Goal: Information Seeking & Learning: Find specific page/section

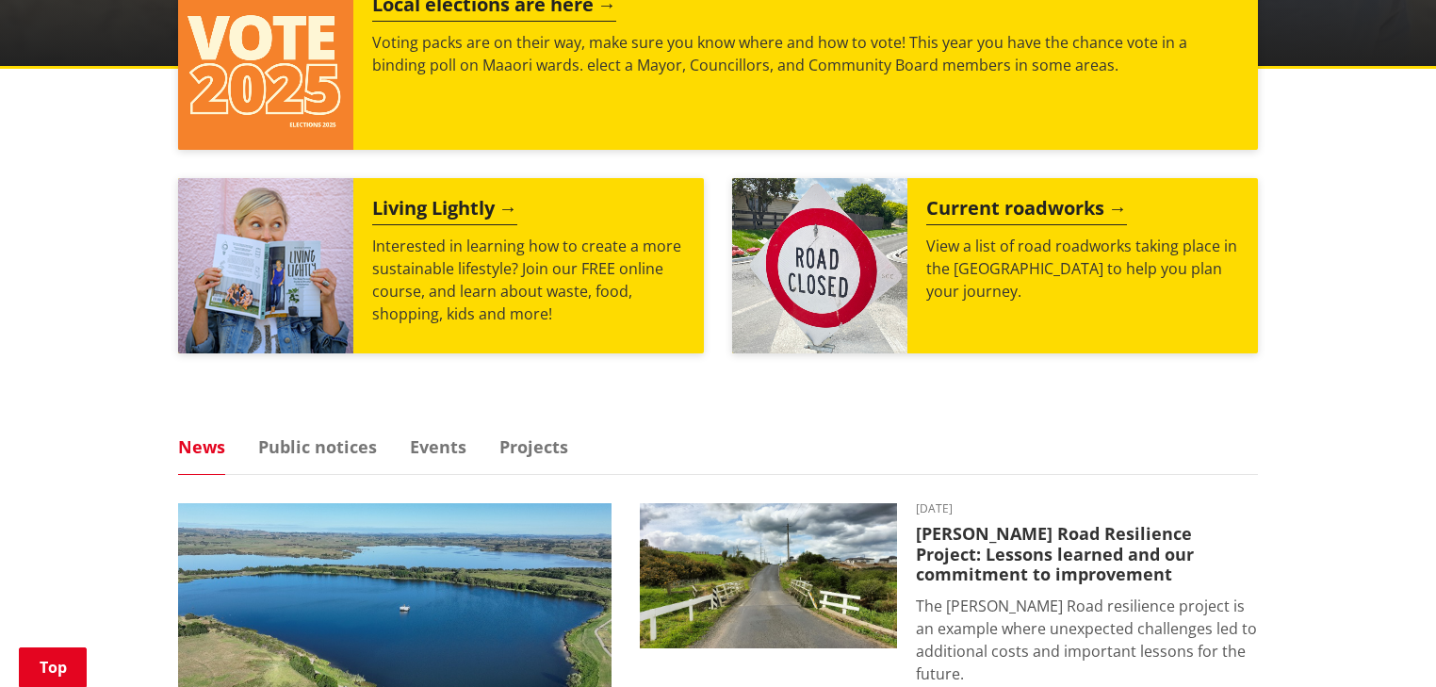
scroll to position [829, 0]
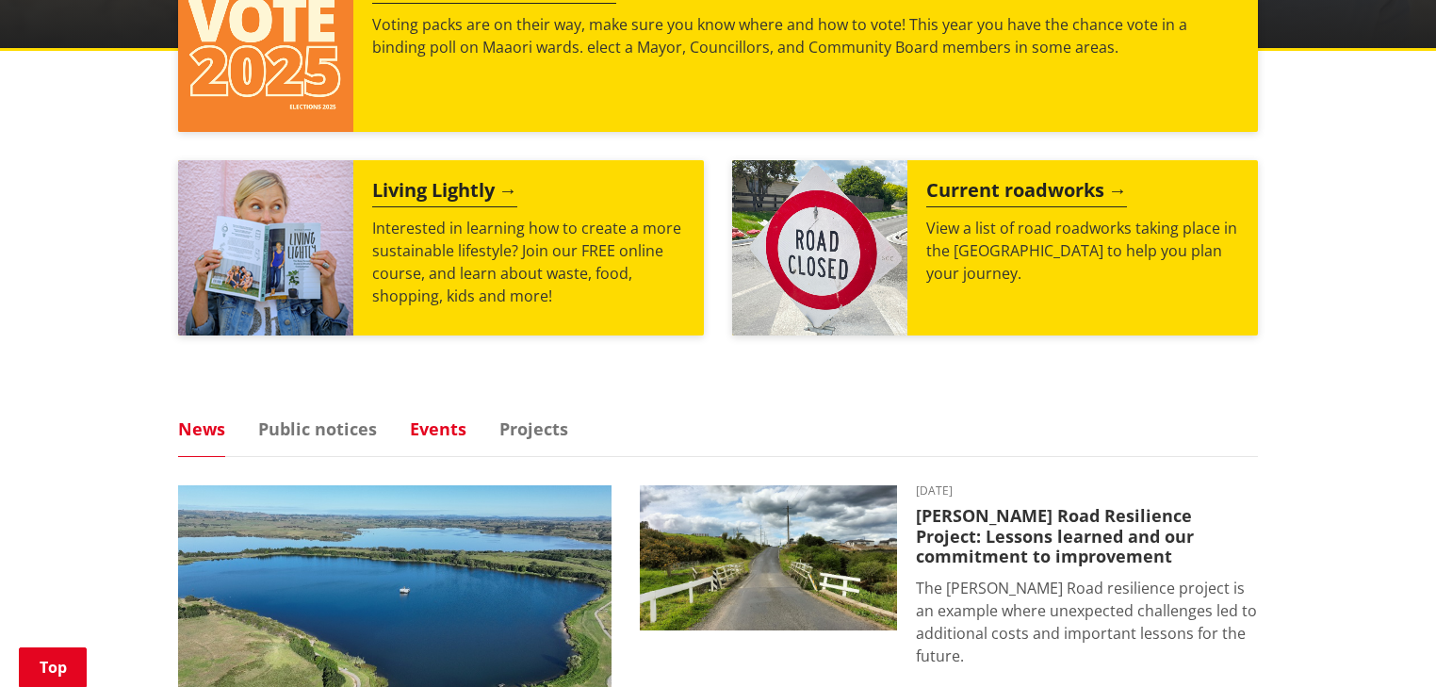
click at [430, 423] on link "Events" at bounding box center [438, 428] width 57 height 17
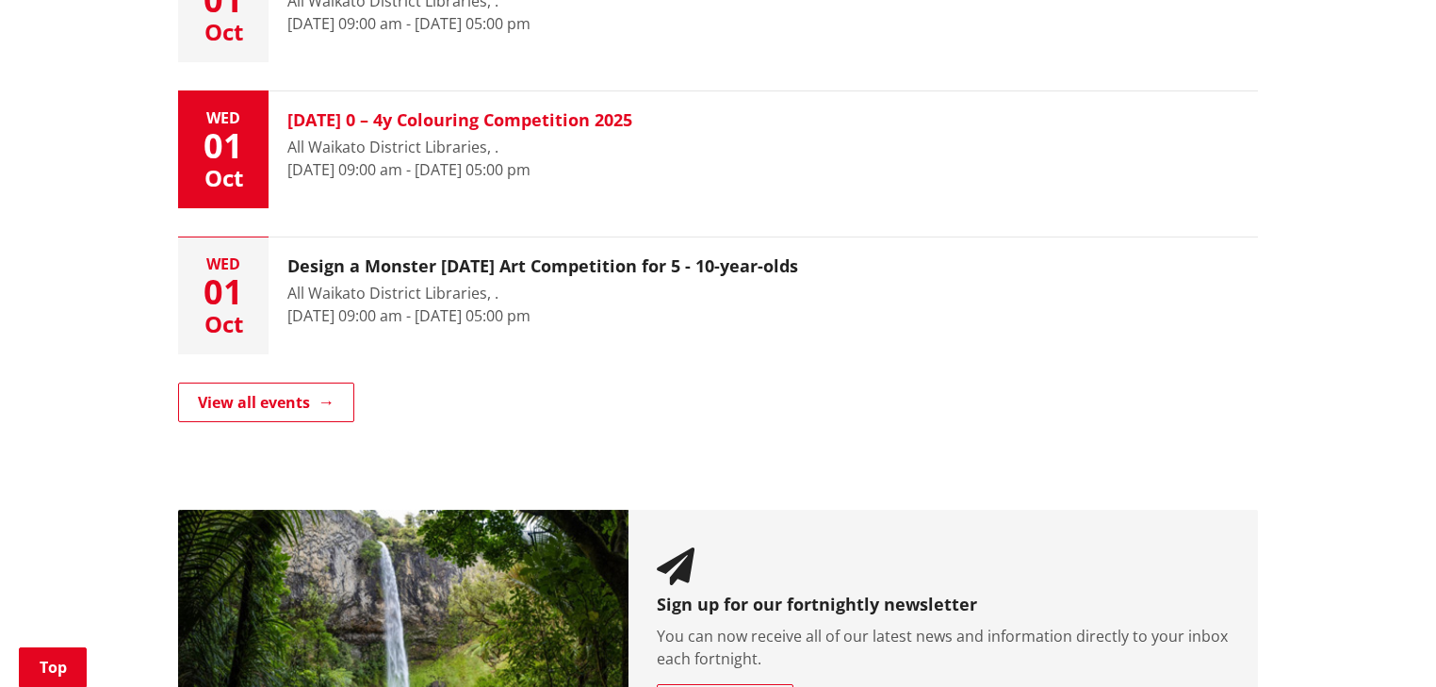
scroll to position [1507, 0]
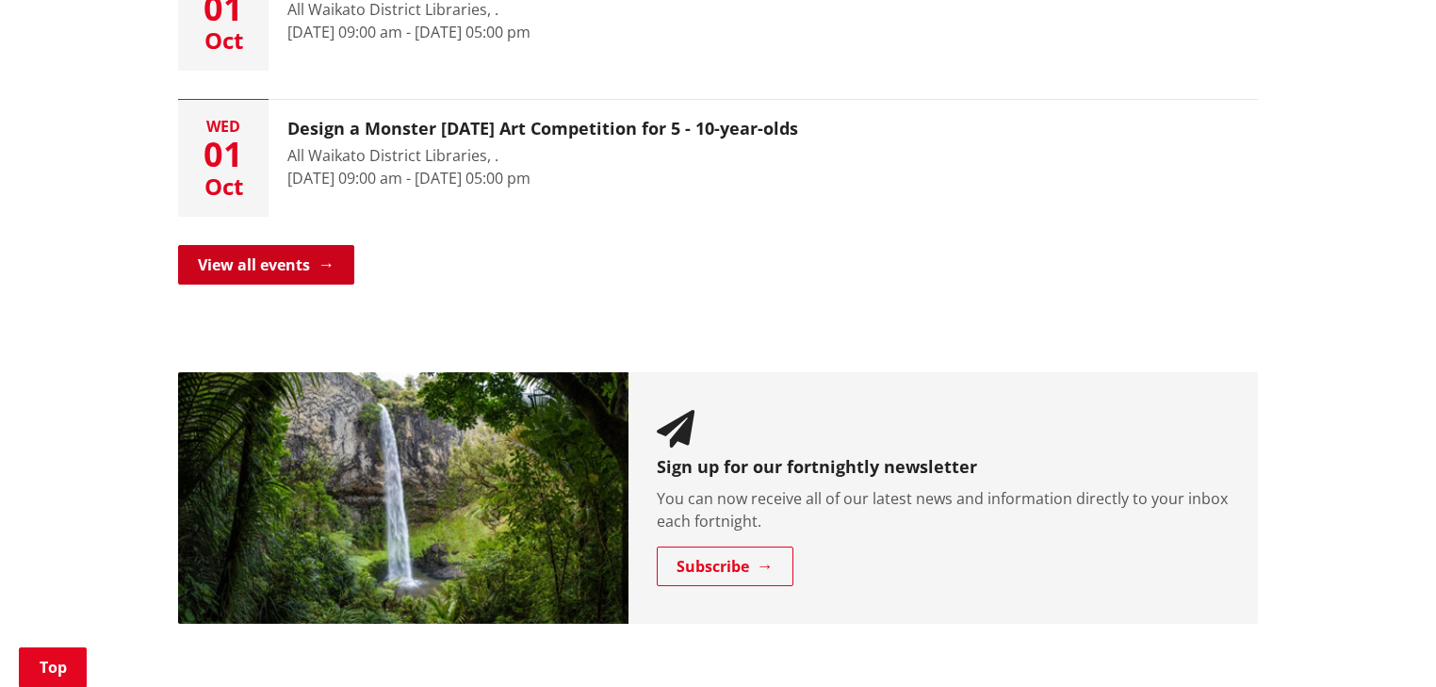
click at [246, 257] on link "View all events" at bounding box center [266, 265] width 176 height 40
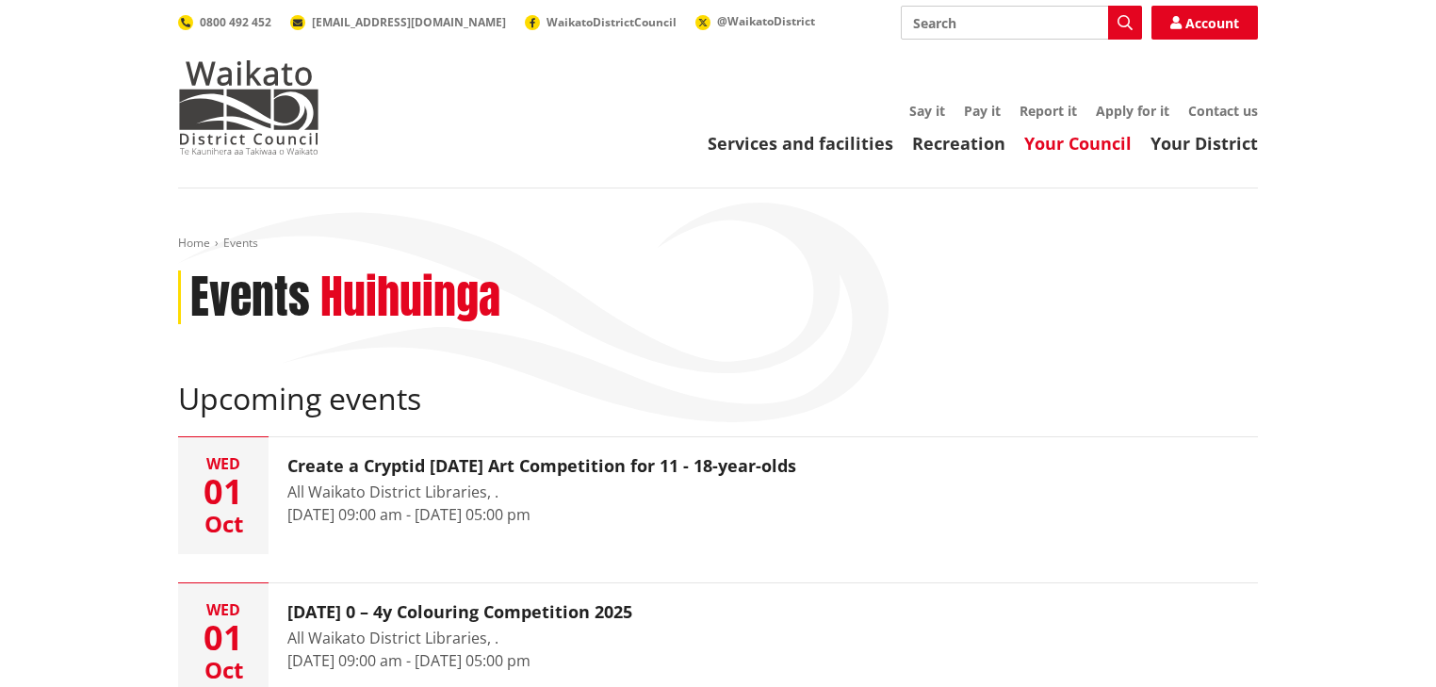
click at [1075, 139] on link "Your Council" at bounding box center [1077, 143] width 107 height 23
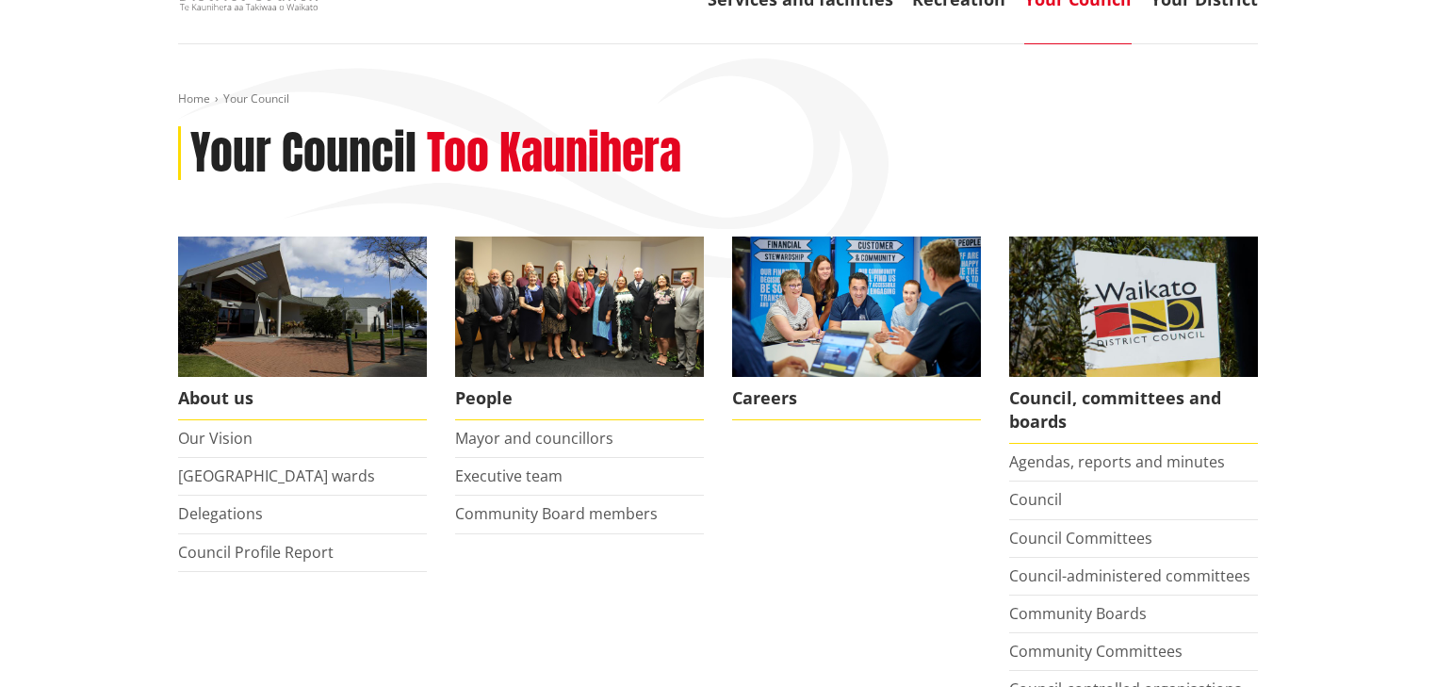
scroll to position [151, 0]
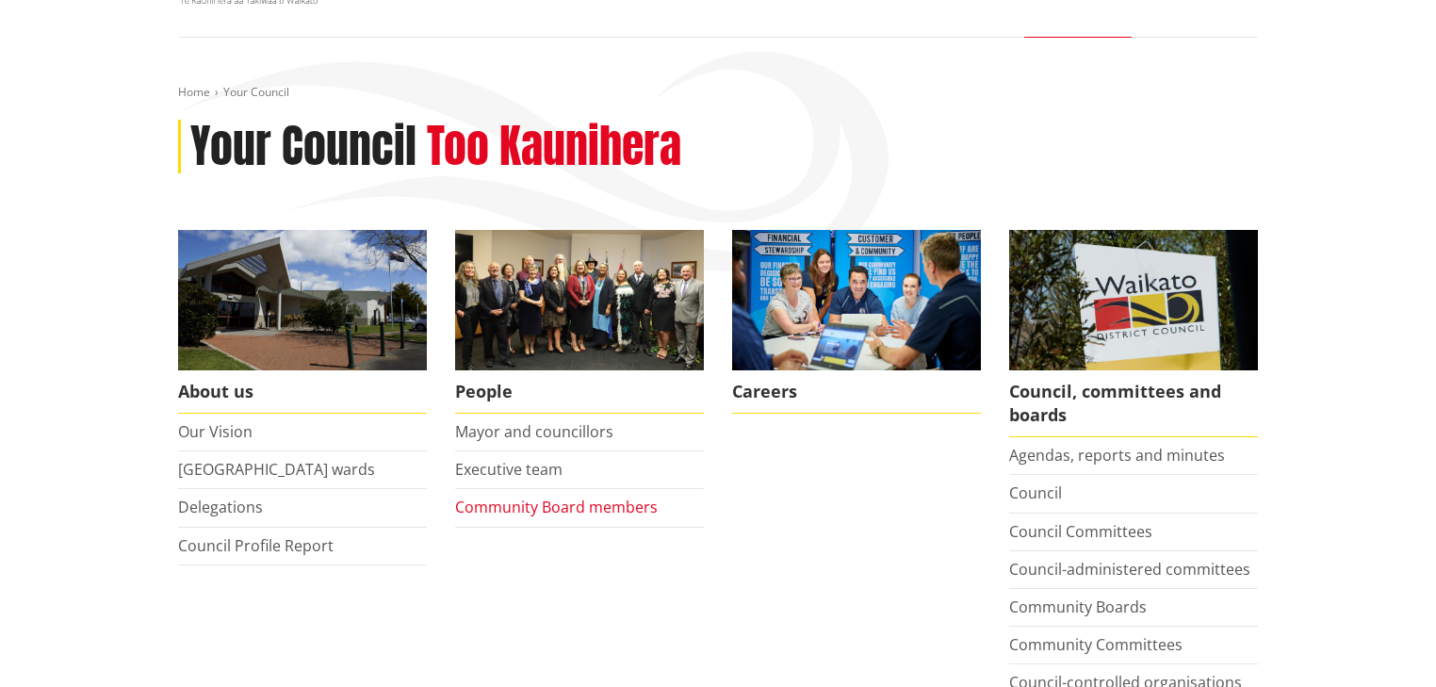
click at [518, 500] on link "Community Board members" at bounding box center [556, 507] width 203 height 21
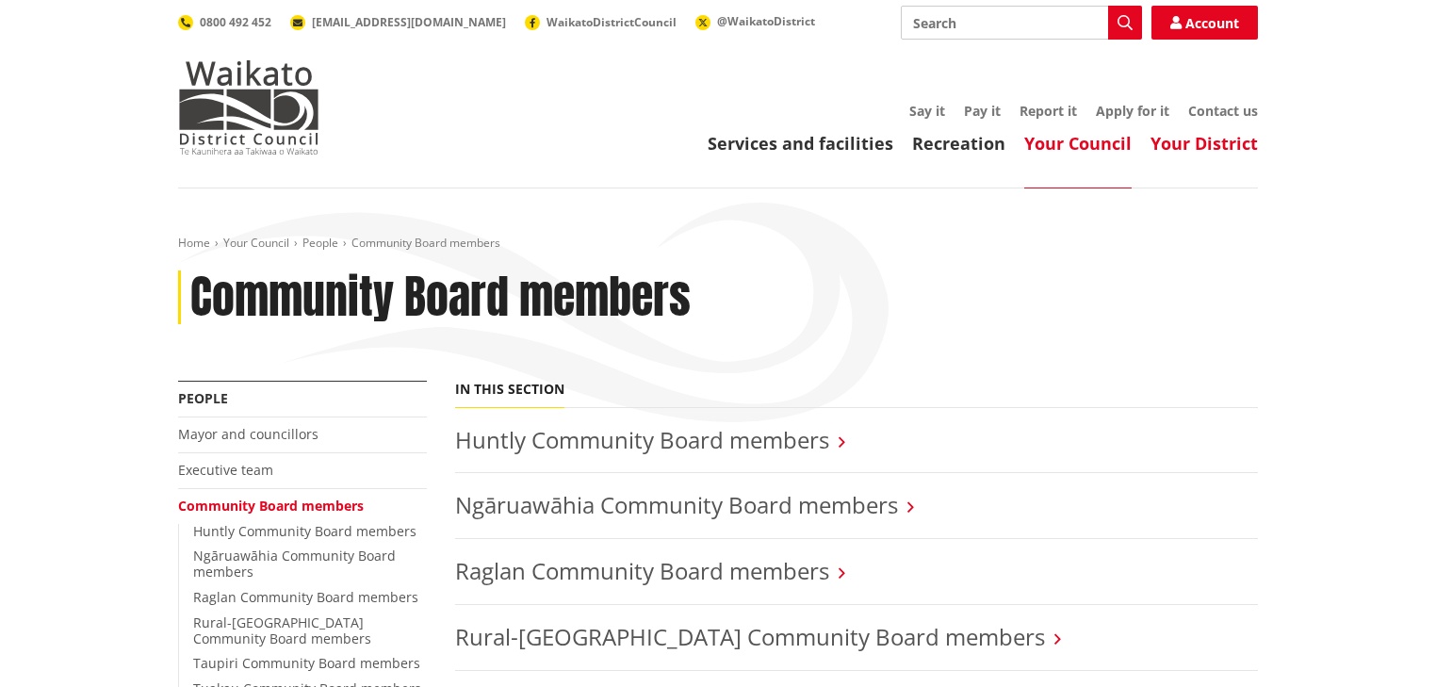
click at [1206, 143] on link "Your District" at bounding box center [1203, 143] width 107 height 23
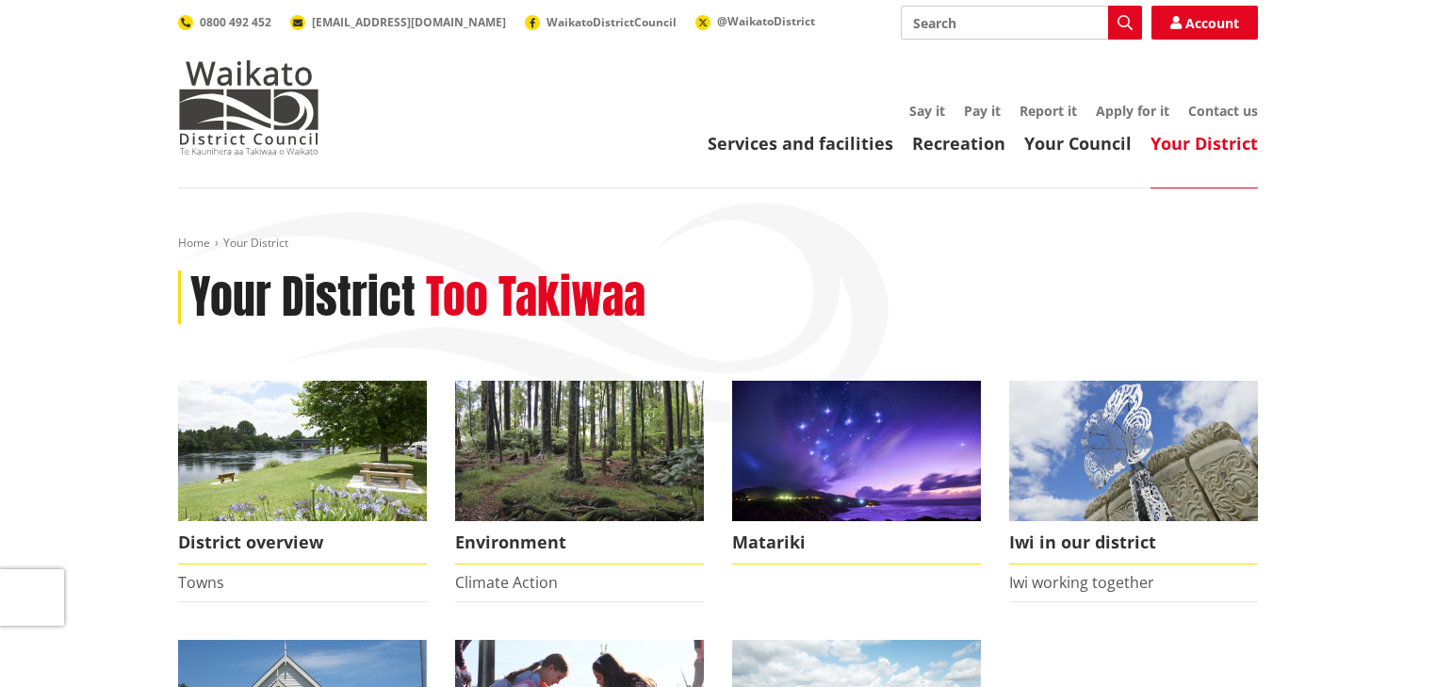
click at [957, 24] on input "Search" at bounding box center [1021, 23] width 241 height 34
type input "council meeting"
click at [1124, 24] on icon "button" at bounding box center [1124, 22] width 15 height 15
